Goal: Navigation & Orientation: Find specific page/section

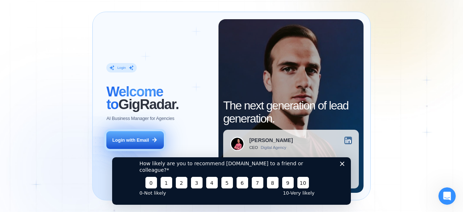
click at [136, 138] on div "Login with Email" at bounding box center [131, 140] width 37 height 7
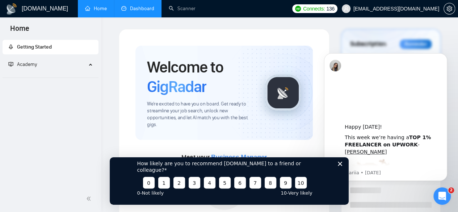
click at [142, 5] on link "Dashboard" at bounding box center [137, 8] width 33 height 6
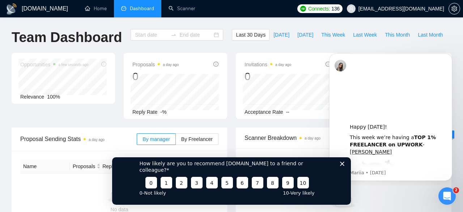
type input "[DATE]"
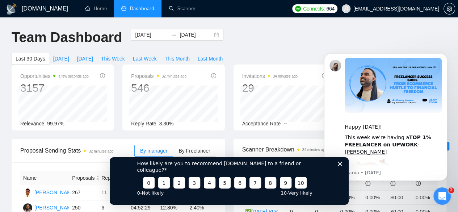
click at [344, 168] on div "How likely are you to recommend [DOMAIN_NAME] to a friend or colleague? 0 1 2 3…" at bounding box center [228, 177] width 239 height 54
click at [338, 165] on polygon "Close survey" at bounding box center [339, 163] width 4 height 4
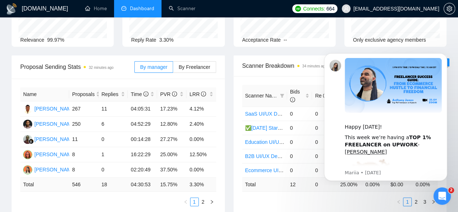
scroll to position [87, 0]
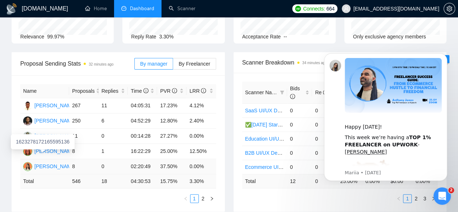
click at [48, 162] on div "[PERSON_NAME]" at bounding box center [55, 166] width 42 height 8
click at [444, 54] on icon "Dismiss notification" at bounding box center [445, 55] width 4 height 4
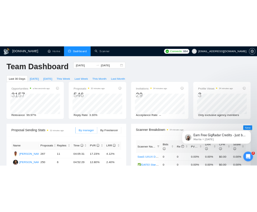
scroll to position [0, 0]
